Goal: Consume media (video, audio)

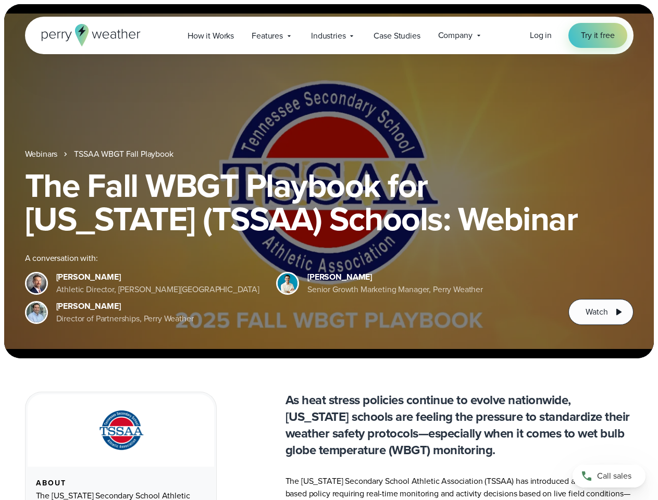
click at [328, 250] on div "The Fall WBGT Playbook for [US_STATE] (TSSAA) Schools: Webinar A conversation w…" at bounding box center [329, 247] width 608 height 156
click at [328, 35] on span "Industries" at bounding box center [328, 36] width 34 height 12
click at [328, 181] on h1 "The Fall WBGT Playbook for [US_STATE] (TSSAA) Schools: Webinar" at bounding box center [329, 202] width 608 height 67
click at [124, 154] on link "TSSAA WBGT Fall Playbook" at bounding box center [123, 154] width 99 height 12
click at [600, 312] on span "Watch" at bounding box center [596, 312] width 22 height 12
